Goal: Find specific page/section: Find specific page/section

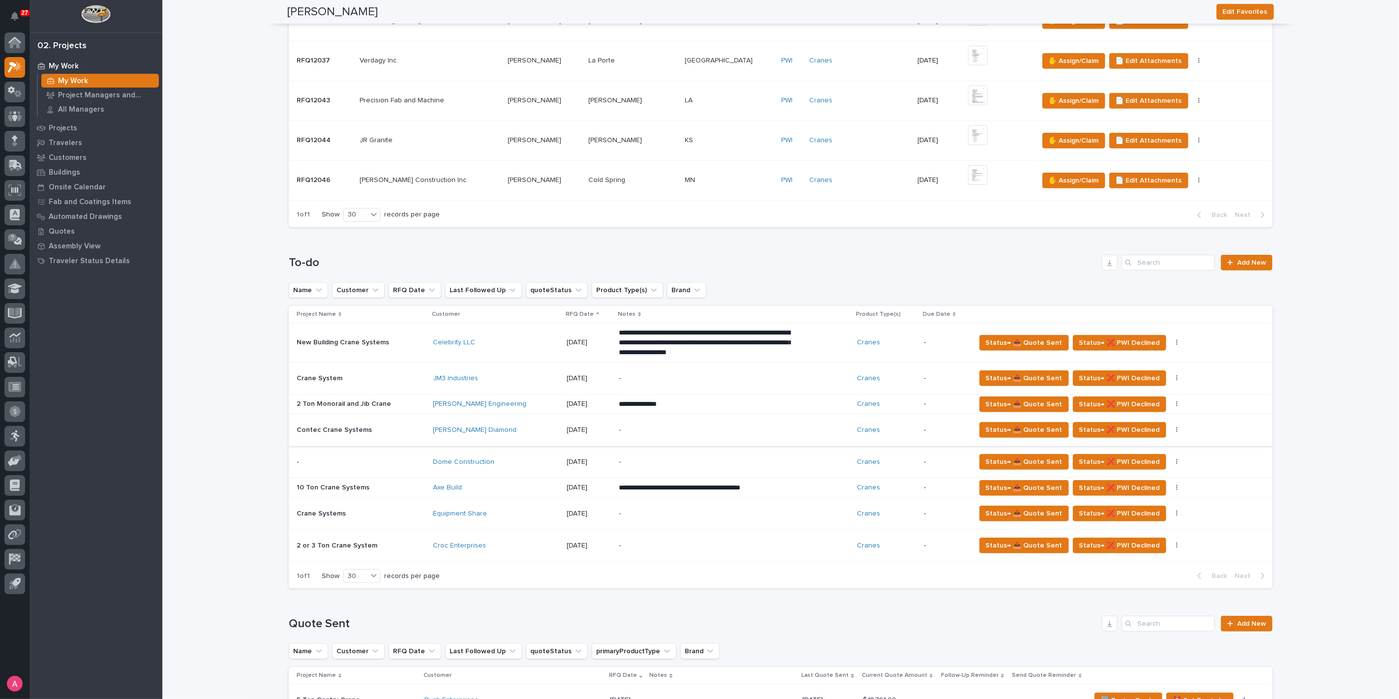
scroll to position [437, 0]
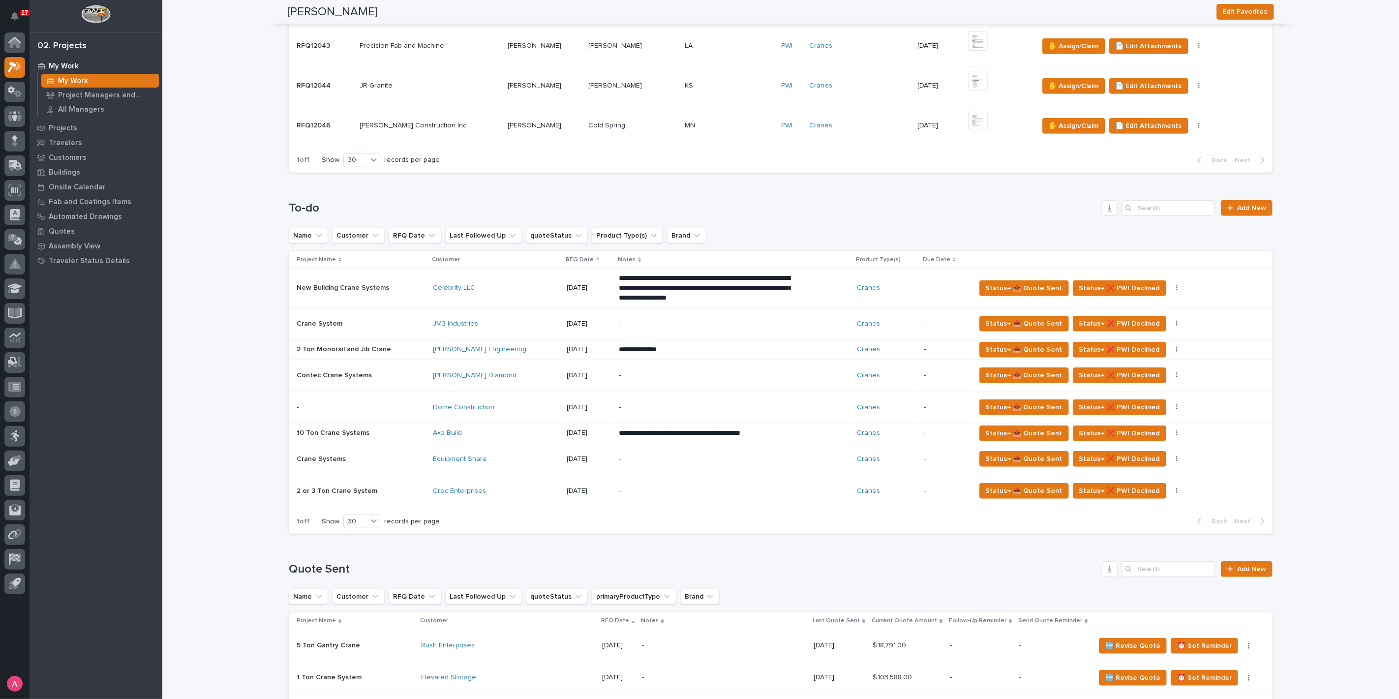
click at [632, 455] on p "-" at bounding box center [705, 459] width 172 height 8
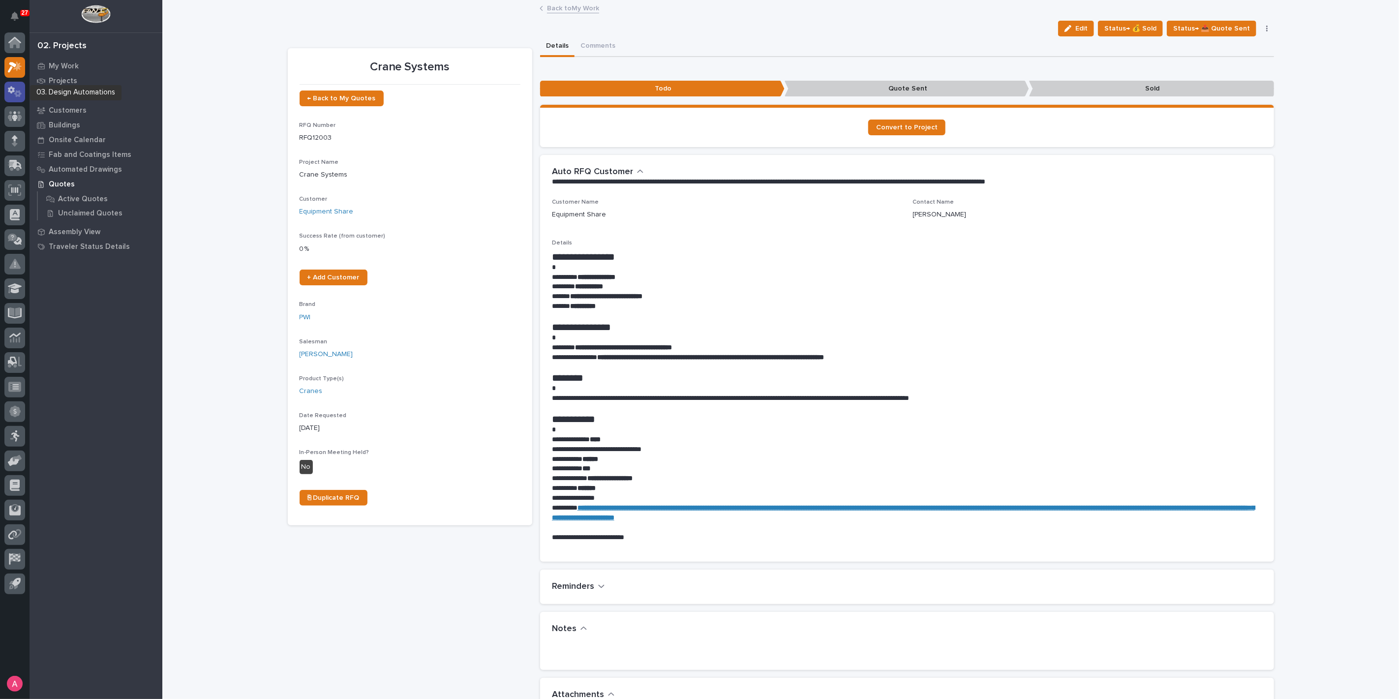
click at [12, 94] on icon at bounding box center [15, 91] width 14 height 11
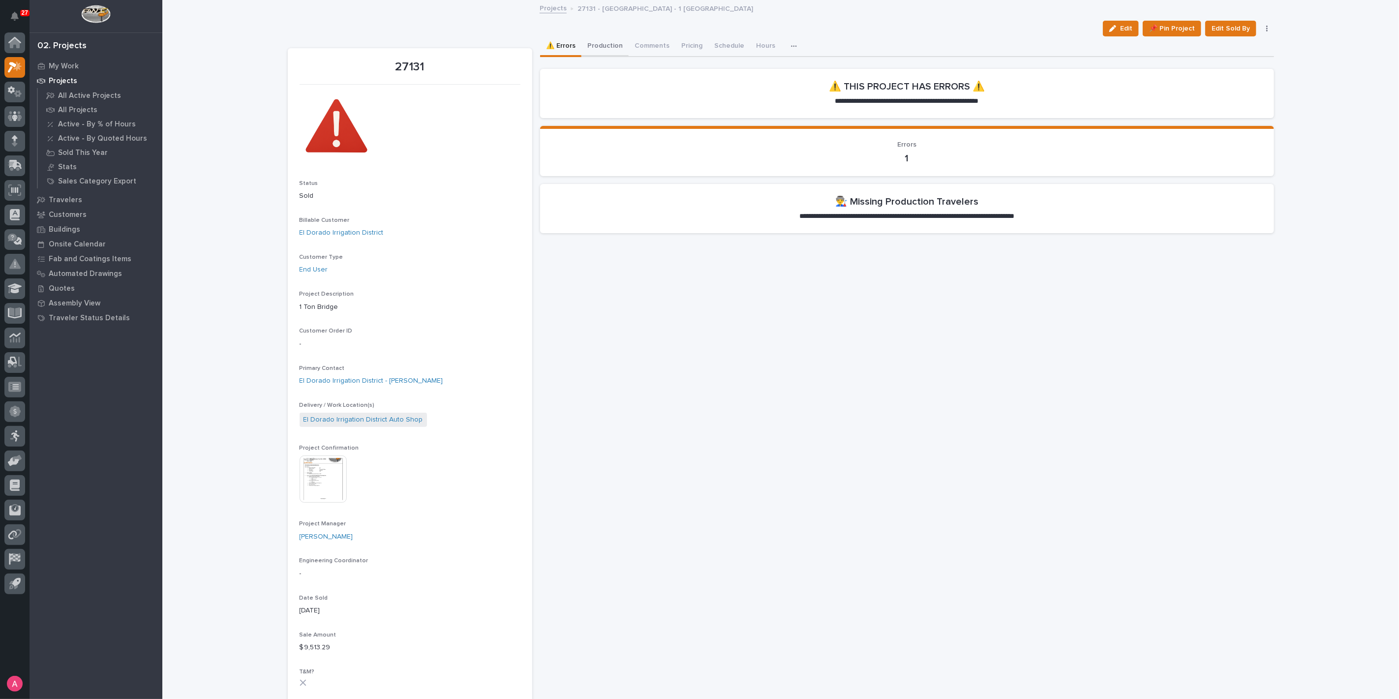
click at [590, 48] on button "Production" at bounding box center [604, 46] width 47 height 21
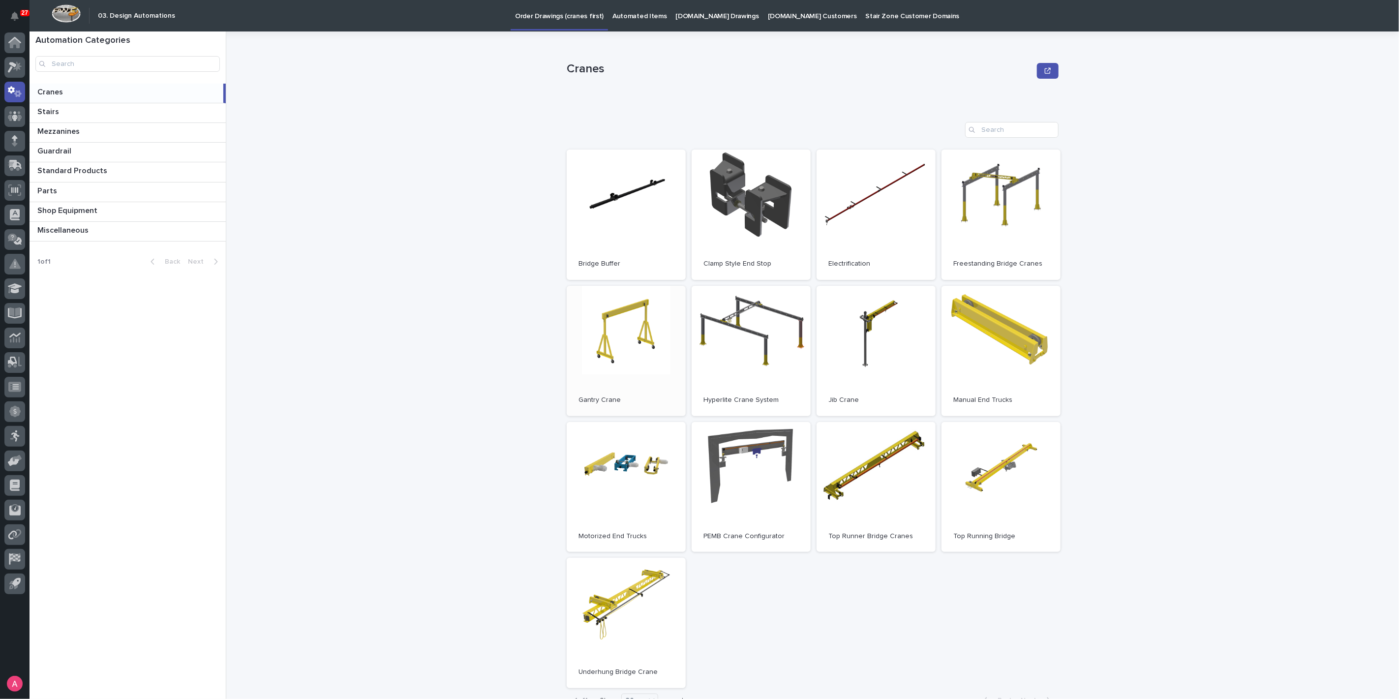
click at [625, 346] on link "Open" at bounding box center [626, 351] width 119 height 130
click at [1010, 232] on link "Open" at bounding box center [1000, 214] width 119 height 130
click at [15, 68] on icon at bounding box center [17, 66] width 8 height 10
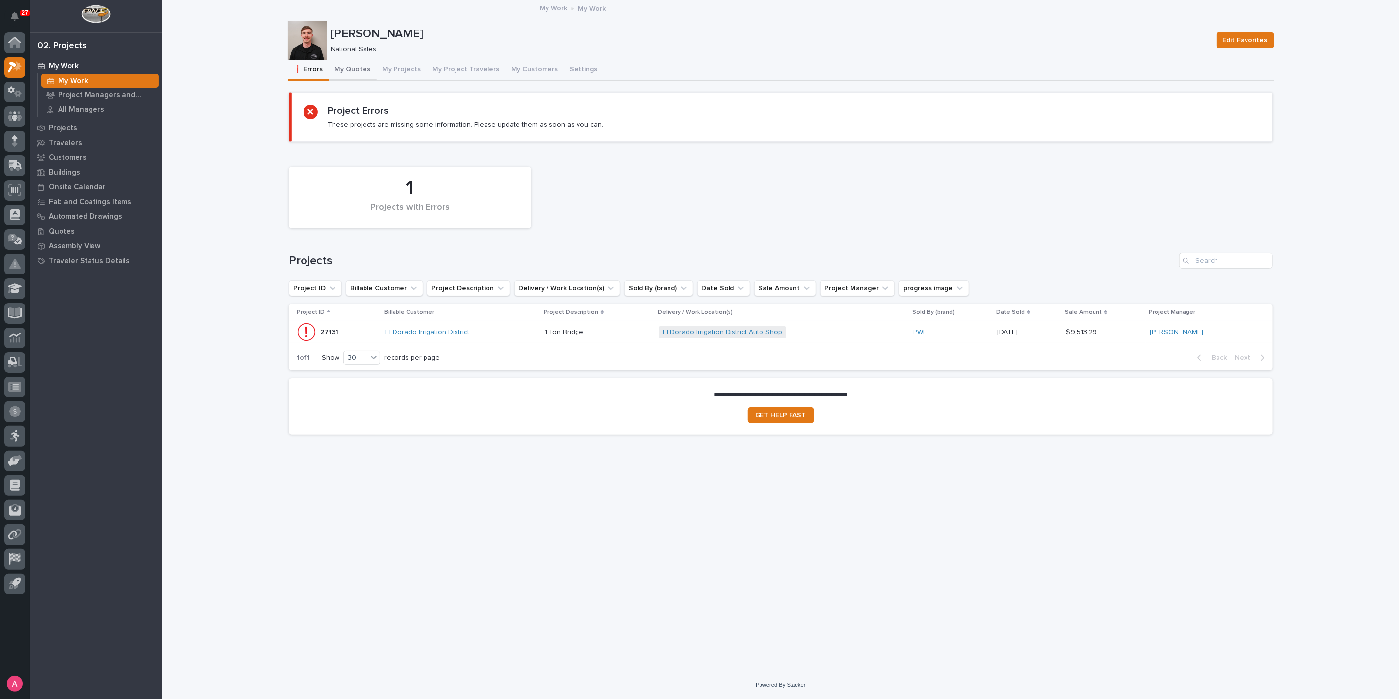
click at [351, 72] on button "My Quotes" at bounding box center [353, 70] width 48 height 21
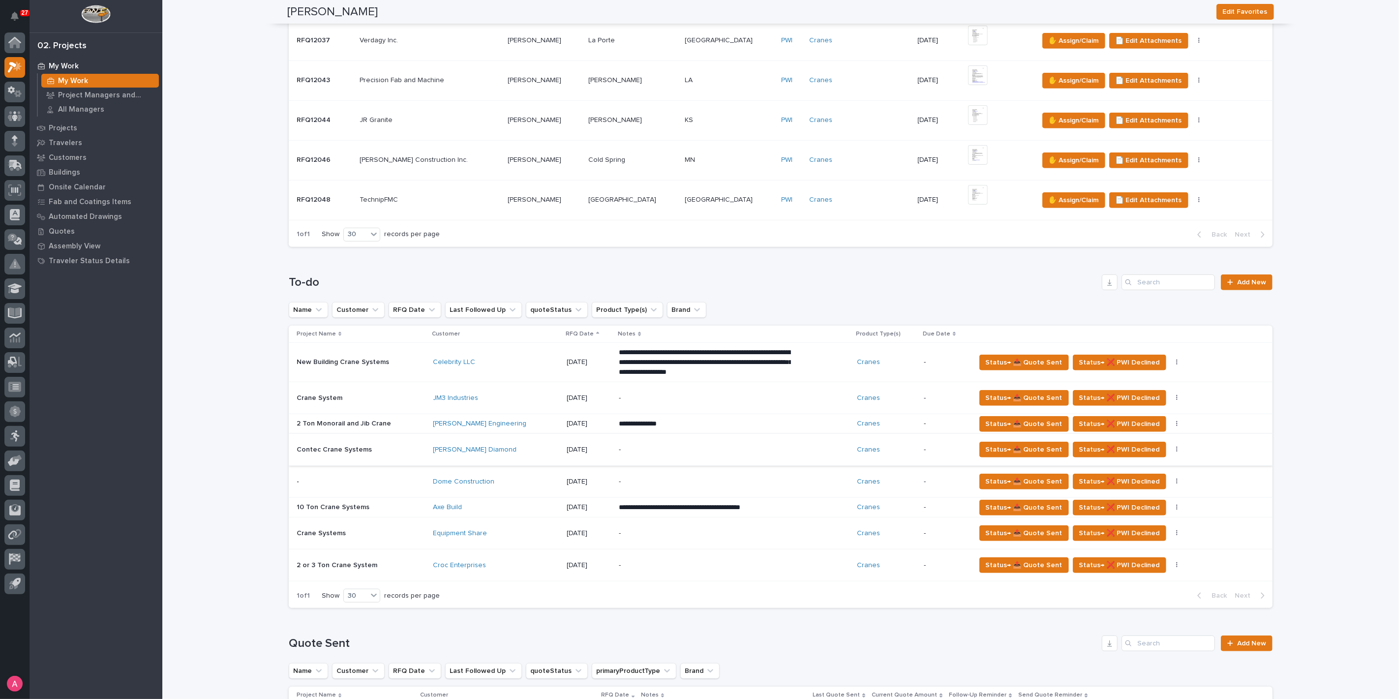
scroll to position [437, 0]
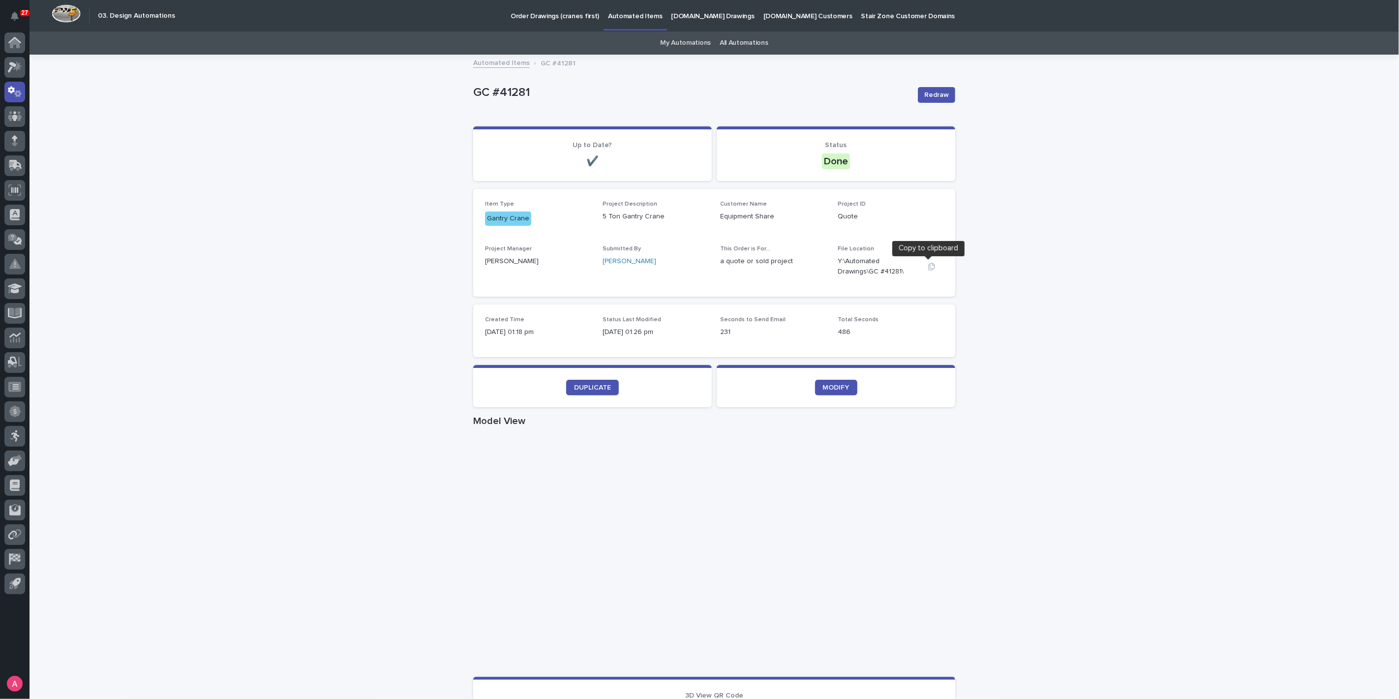
click at [922, 266] on button "button" at bounding box center [932, 267] width 24 height 8
